Goal: Information Seeking & Learning: Learn about a topic

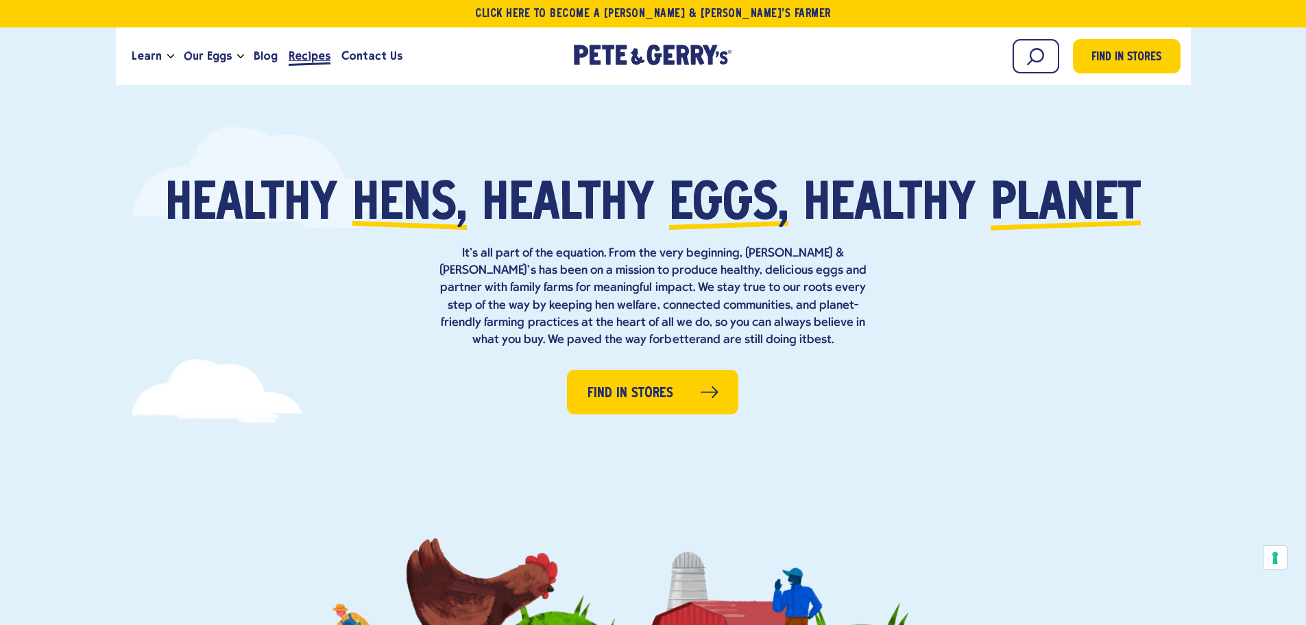
click at [325, 52] on link "Recipes" at bounding box center [309, 56] width 53 height 37
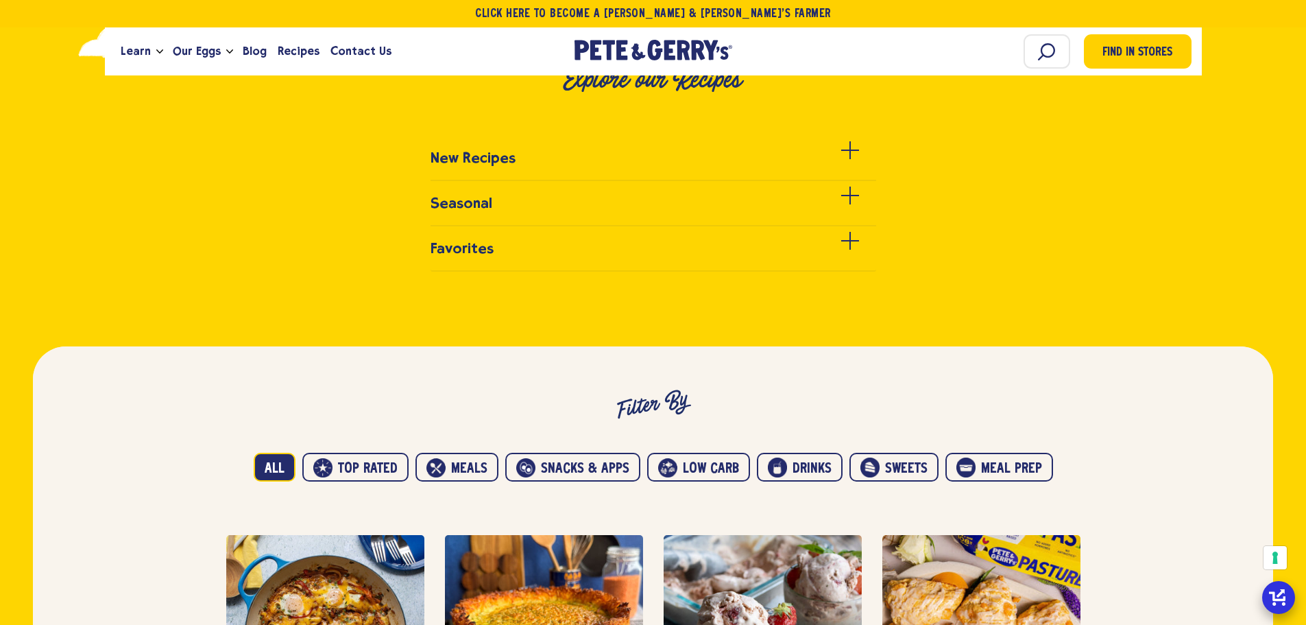
scroll to position [480, 0]
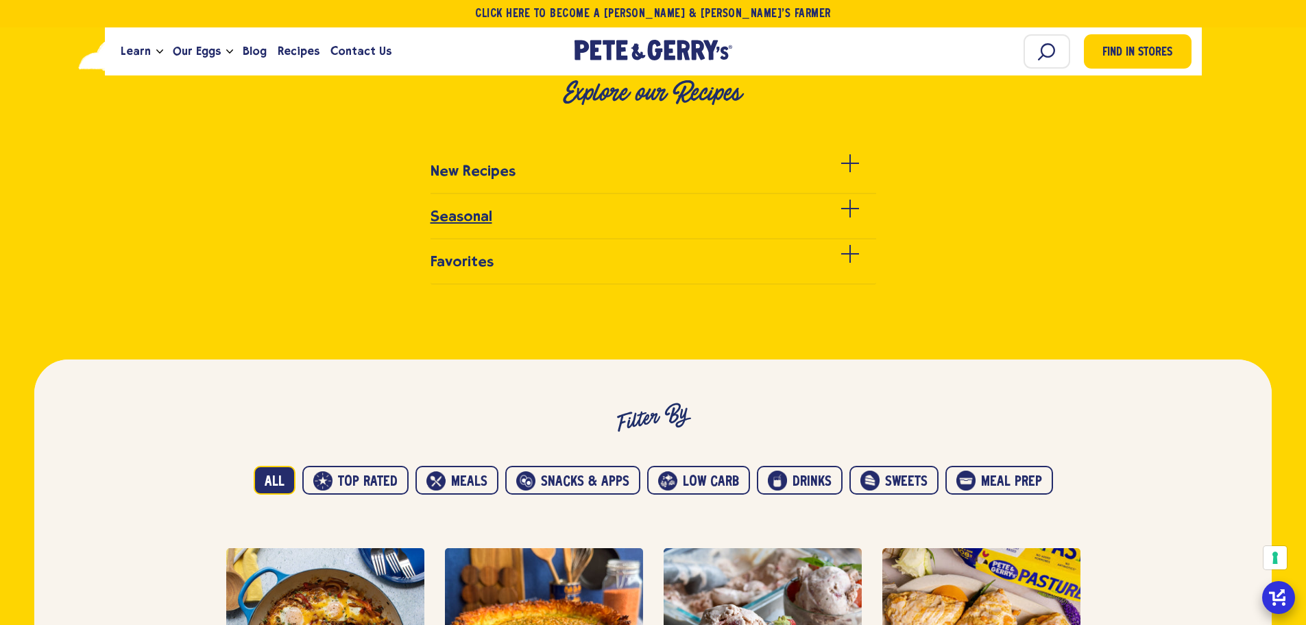
click at [852, 208] on span at bounding box center [850, 208] width 18 height 1
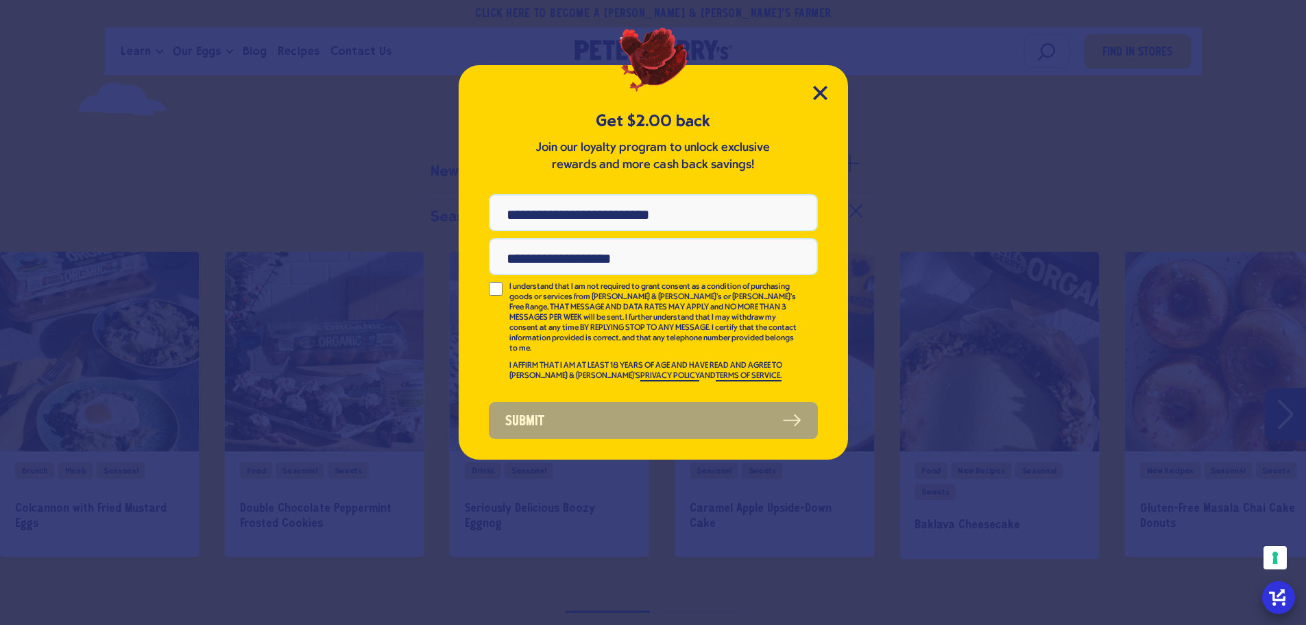
scroll to position [0, 0]
click at [827, 93] on div "Get $2.00 back Join our loyalty program to unlock exclusive rewards and more ca…" at bounding box center [653, 262] width 389 height 394
click at [821, 93] on icon "Close Modal" at bounding box center [820, 92] width 12 height 12
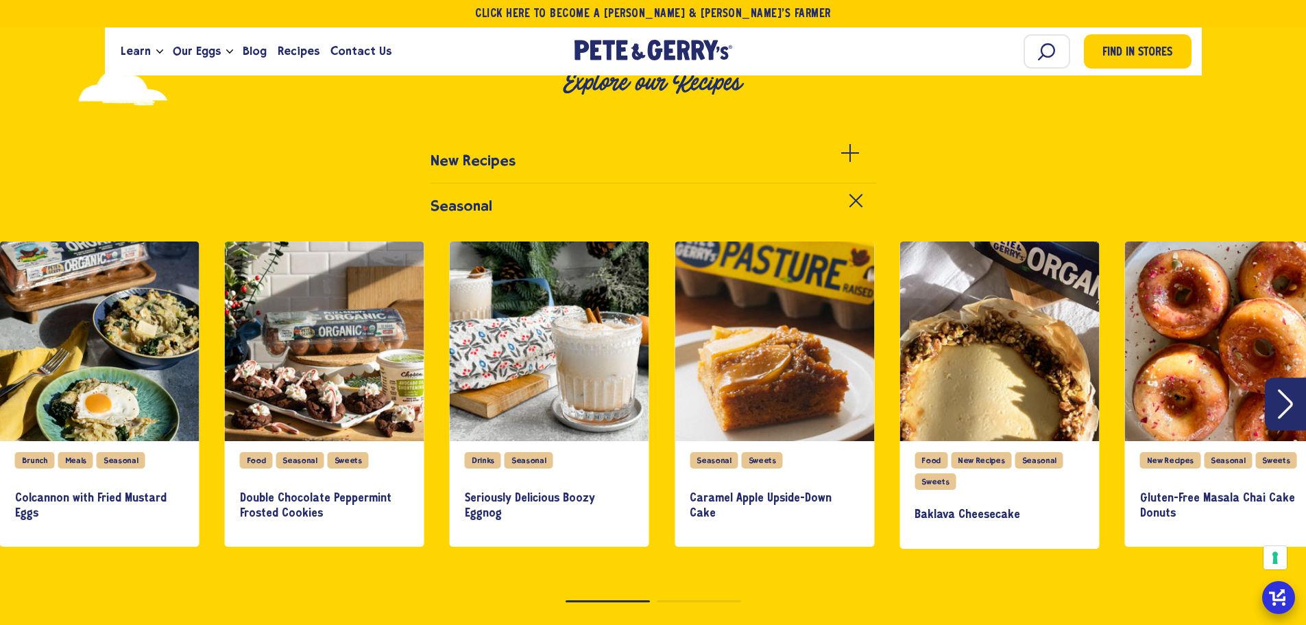
scroll to position [343, 0]
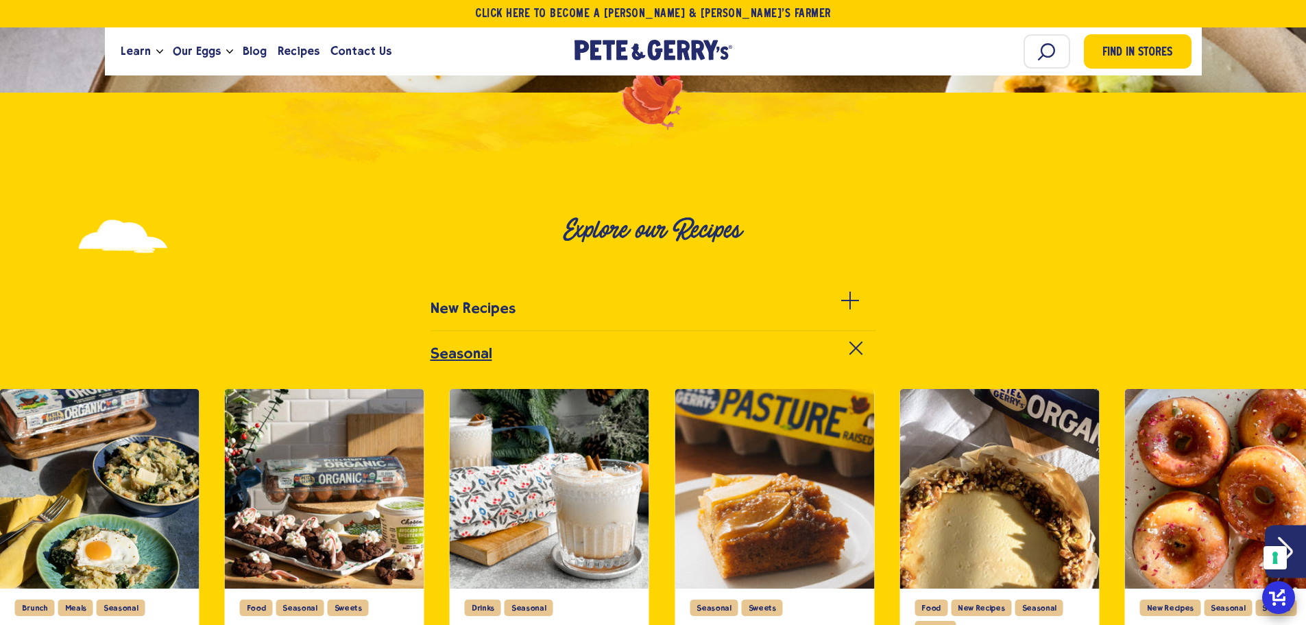
click at [523, 356] on link "Seasonal" at bounding box center [654, 360] width 446 height 30
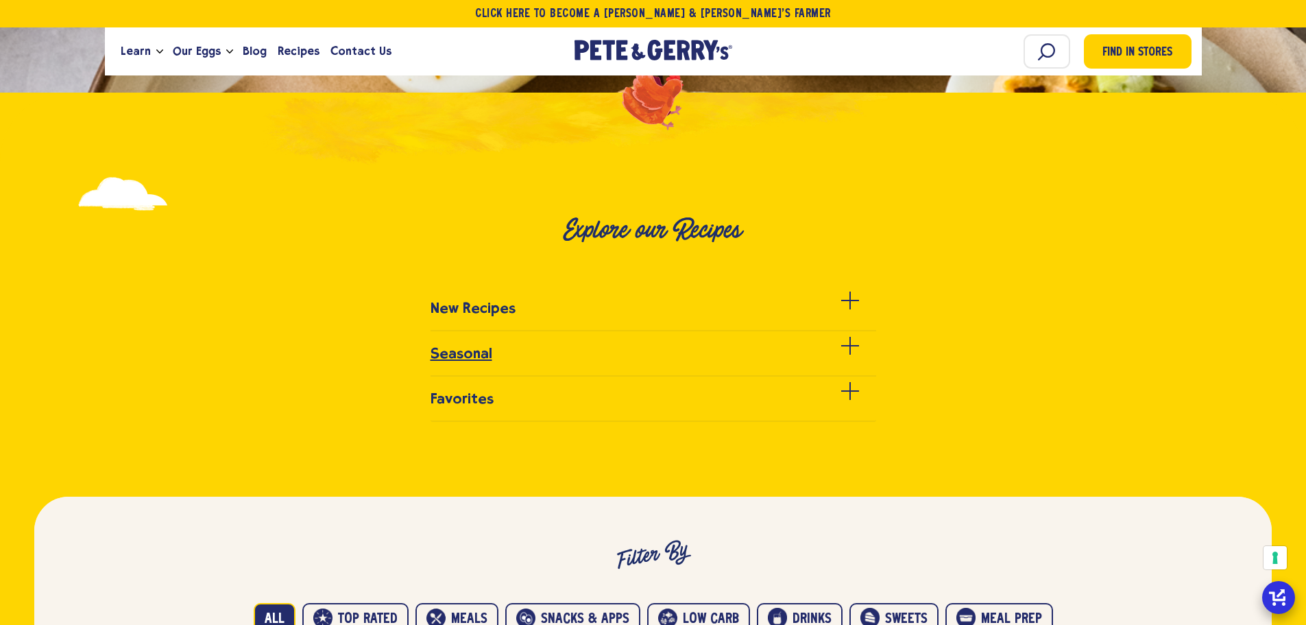
click at [508, 351] on link "Seasonal" at bounding box center [654, 361] width 446 height 32
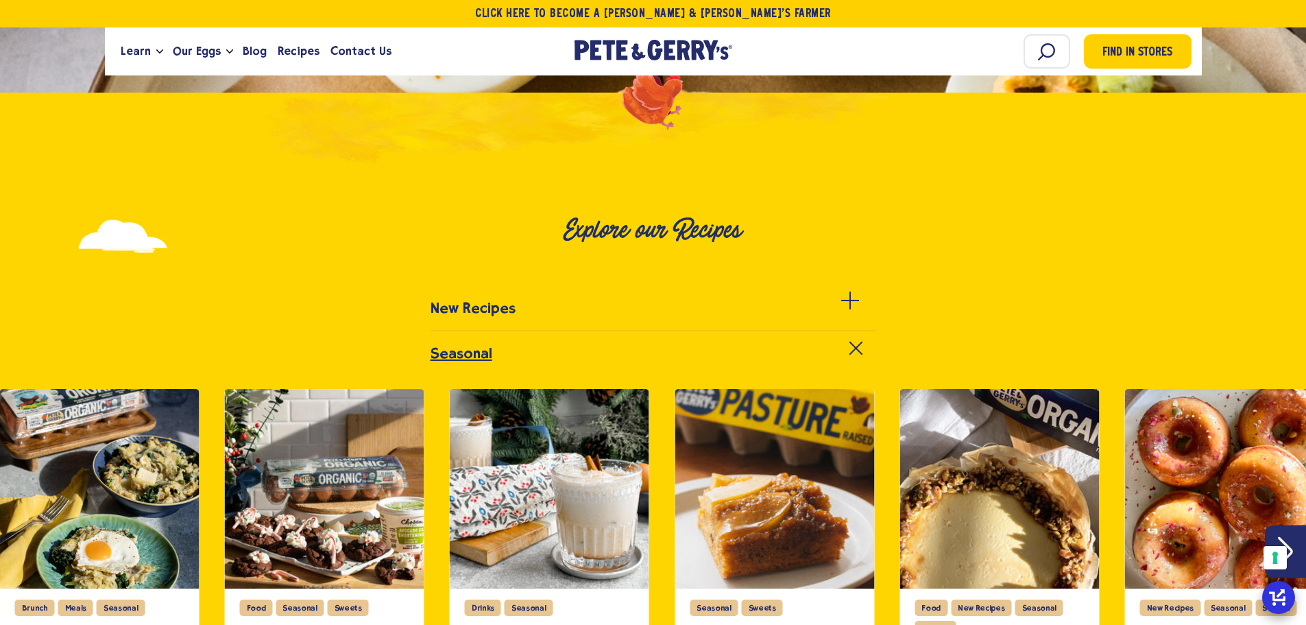
scroll to position [548, 0]
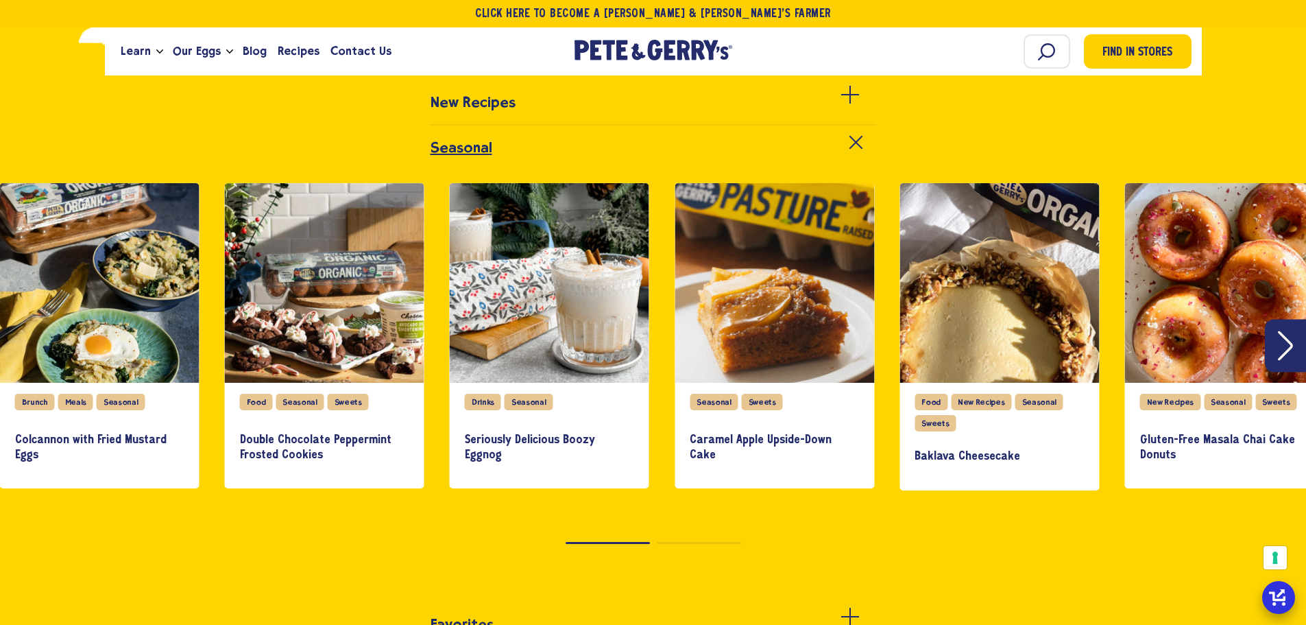
click at [670, 545] on div "seasonal recipes carousel" at bounding box center [653, 542] width 1306 height 9
click at [1298, 341] on button "Next" at bounding box center [1285, 345] width 41 height 53
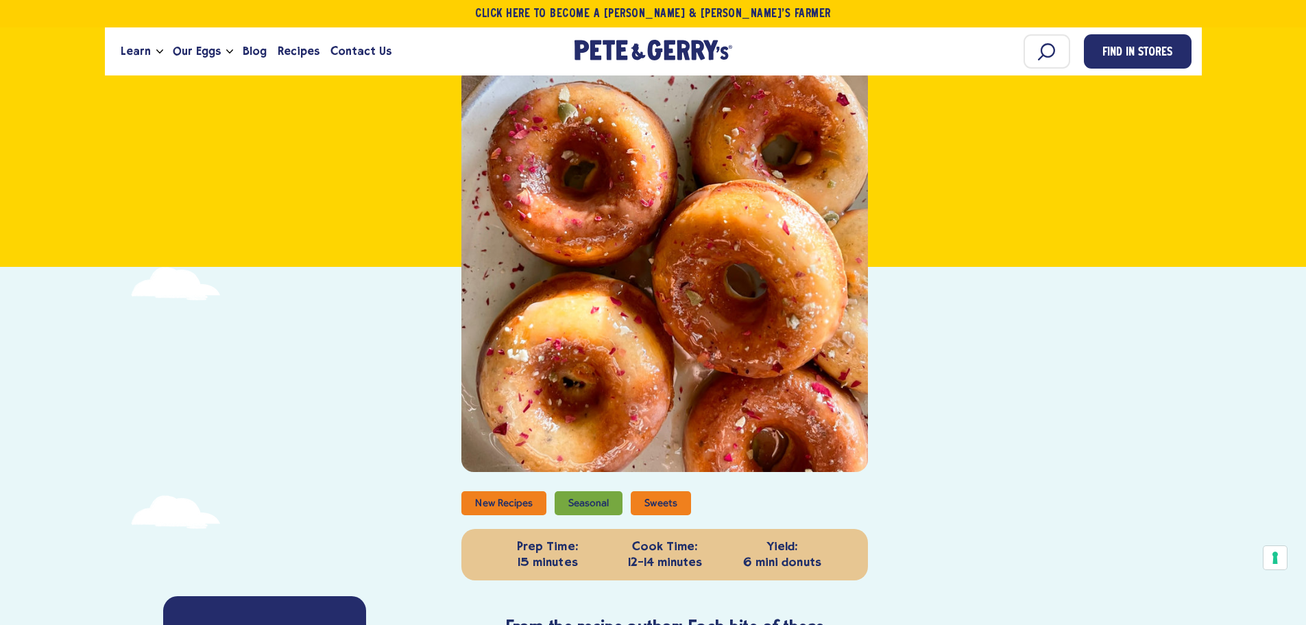
scroll to position [69, 0]
